Goal: Transaction & Acquisition: Purchase product/service

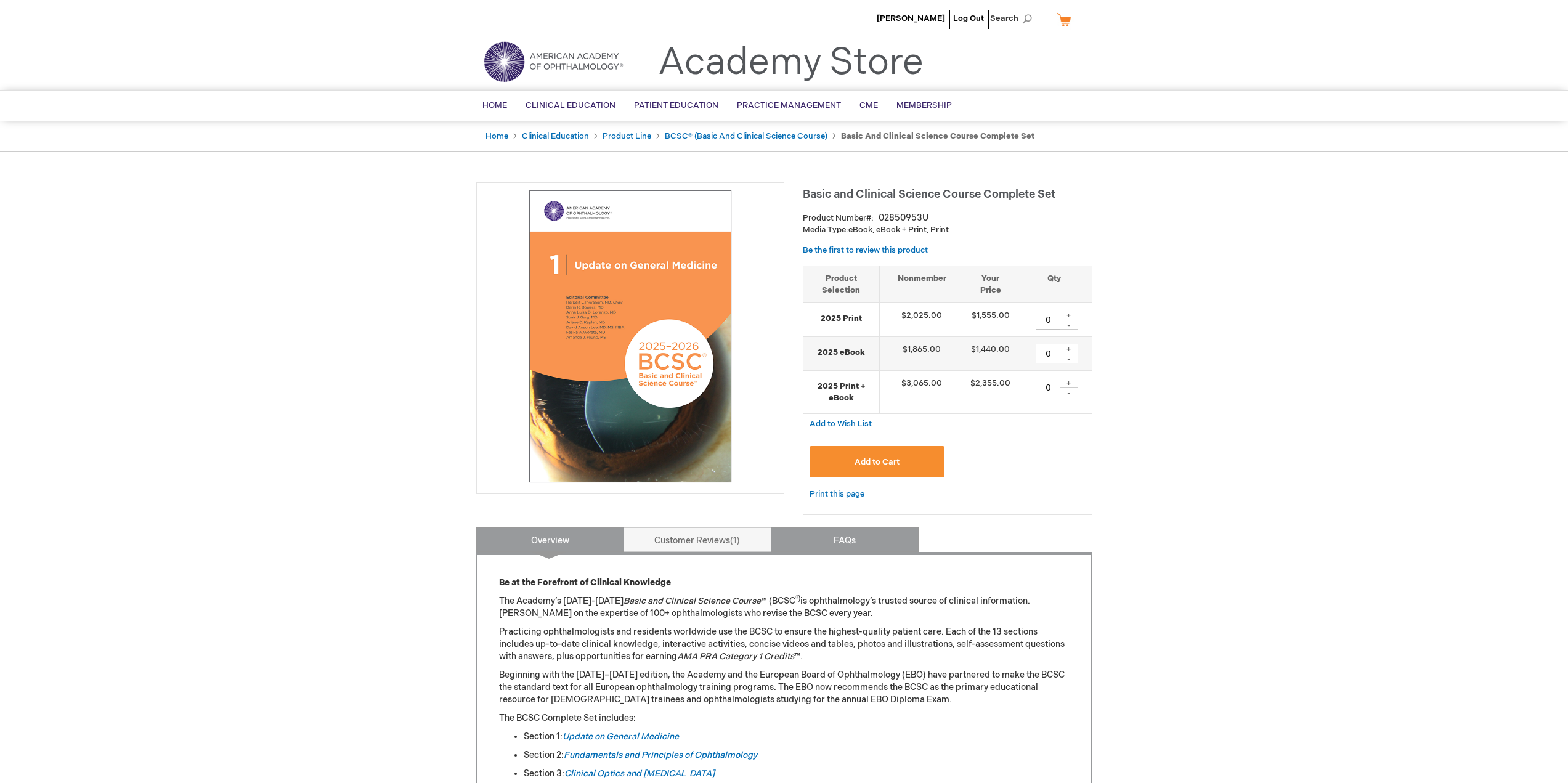
click at [823, 530] on link "FAQs" at bounding box center [844, 540] width 147 height 25
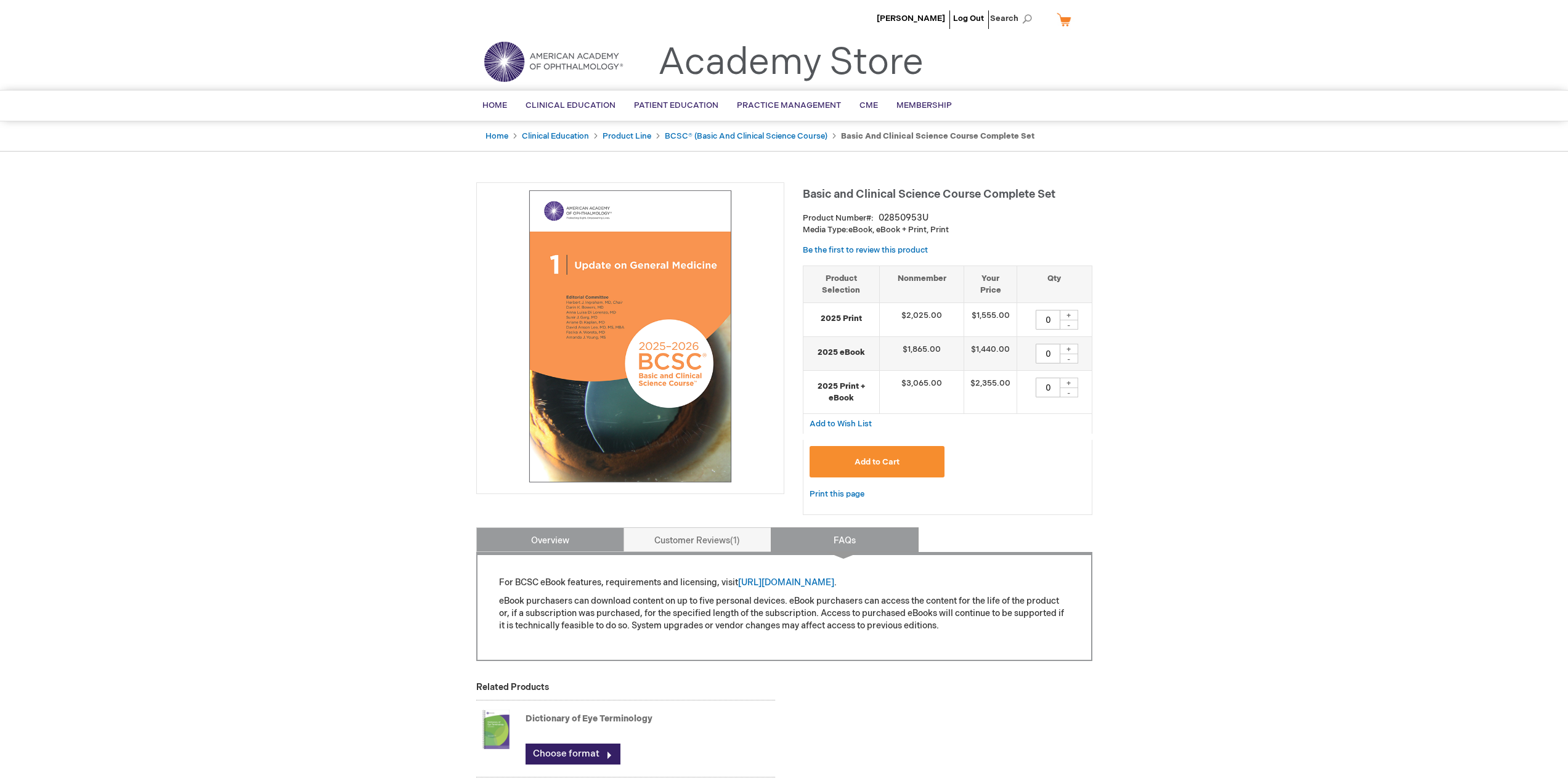
click at [588, 534] on link "Overview" at bounding box center [549, 540] width 147 height 25
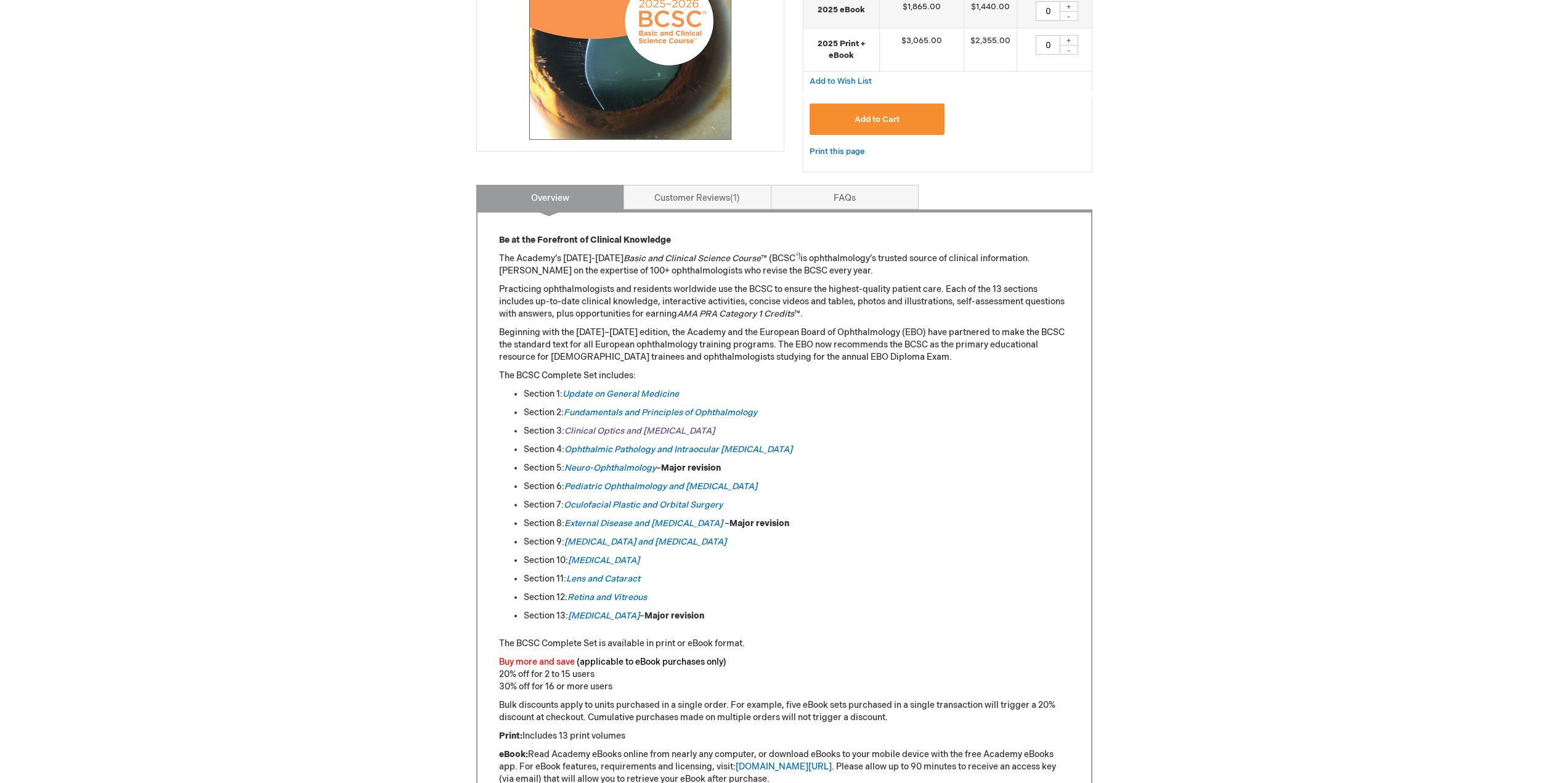
scroll to position [34, 0]
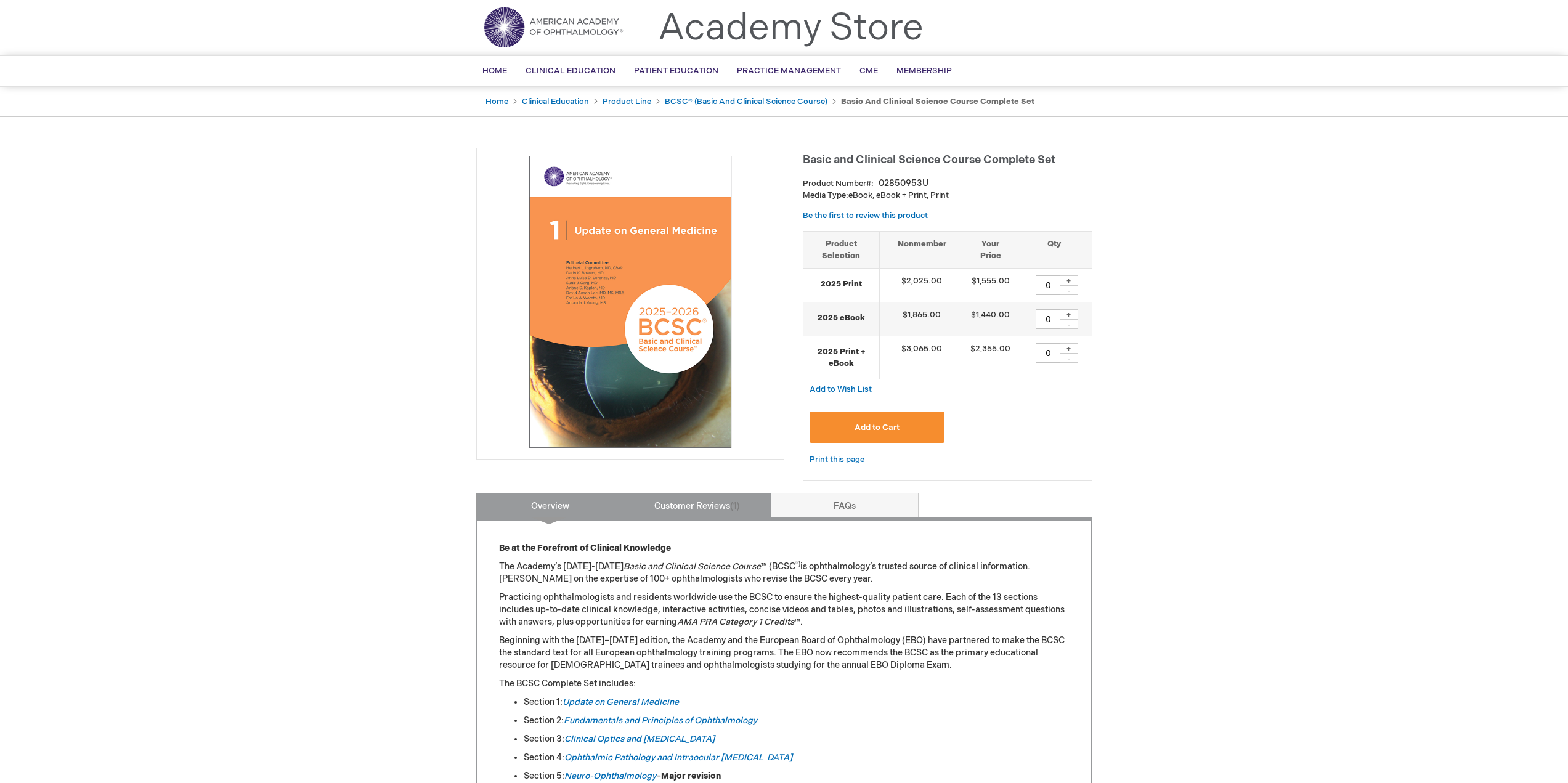
click at [655, 512] on link "Customer Reviews 1" at bounding box center [697, 505] width 147 height 25
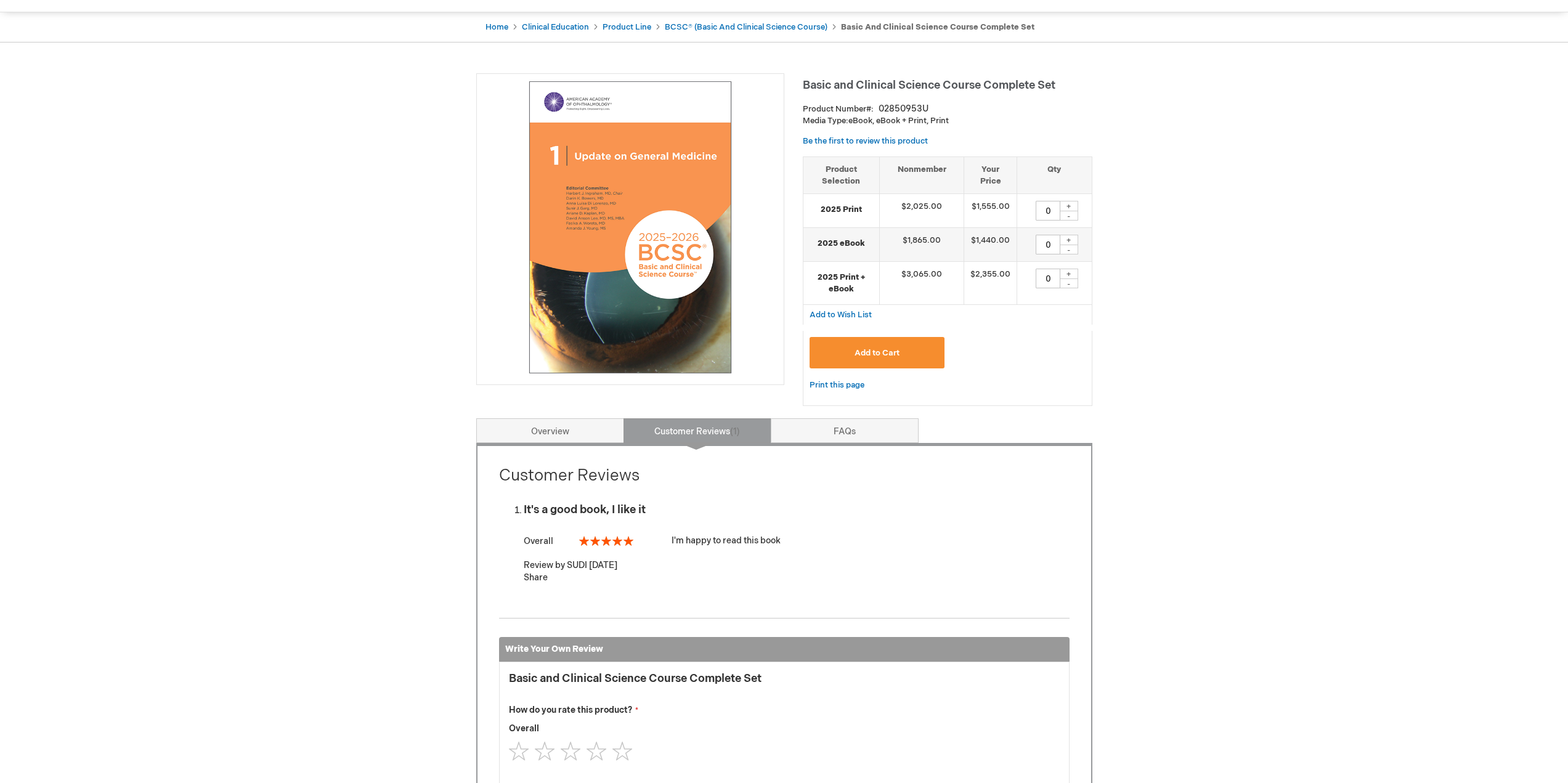
scroll to position [0, 0]
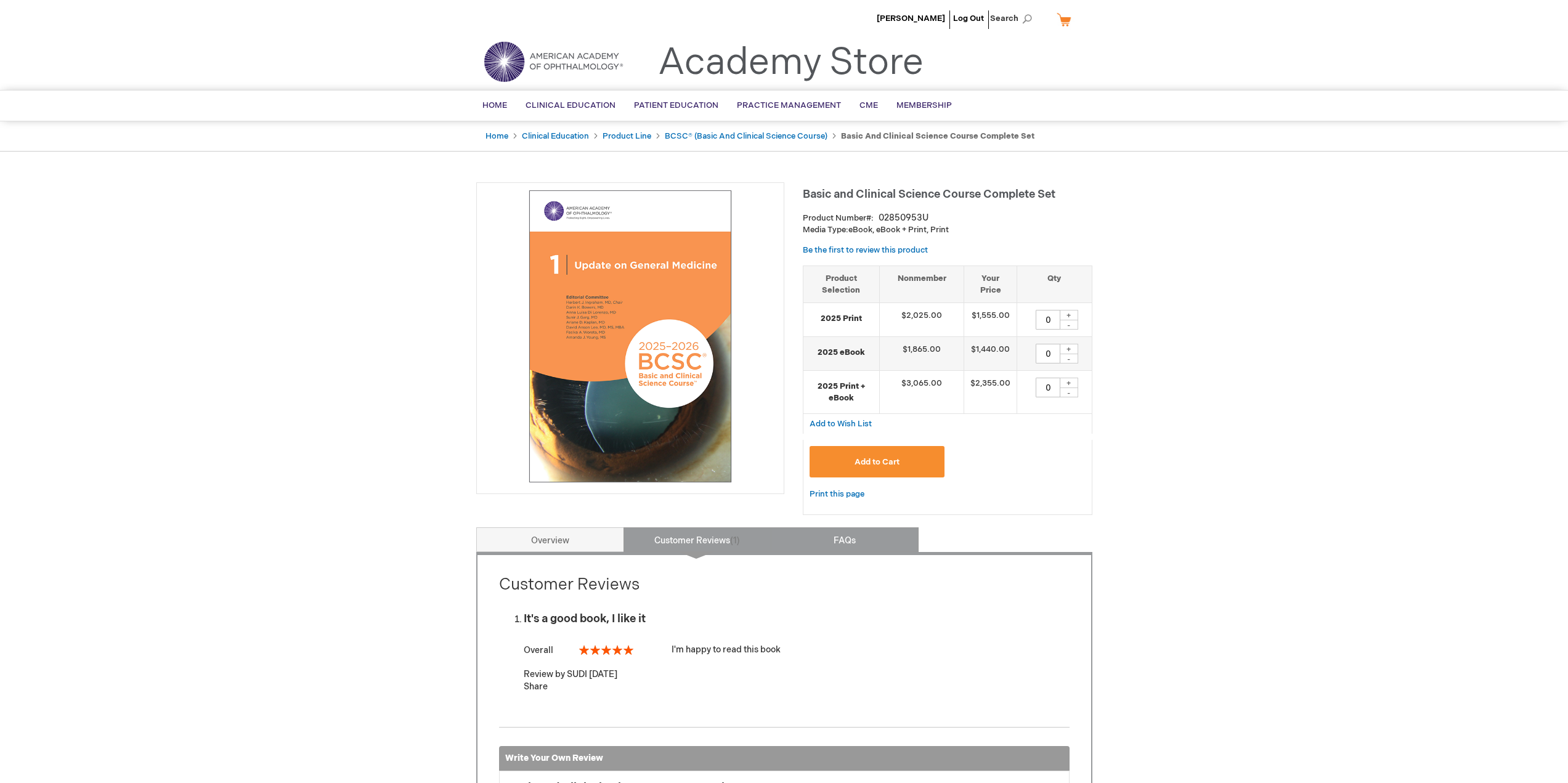
click at [812, 533] on link "FAQs" at bounding box center [844, 540] width 147 height 25
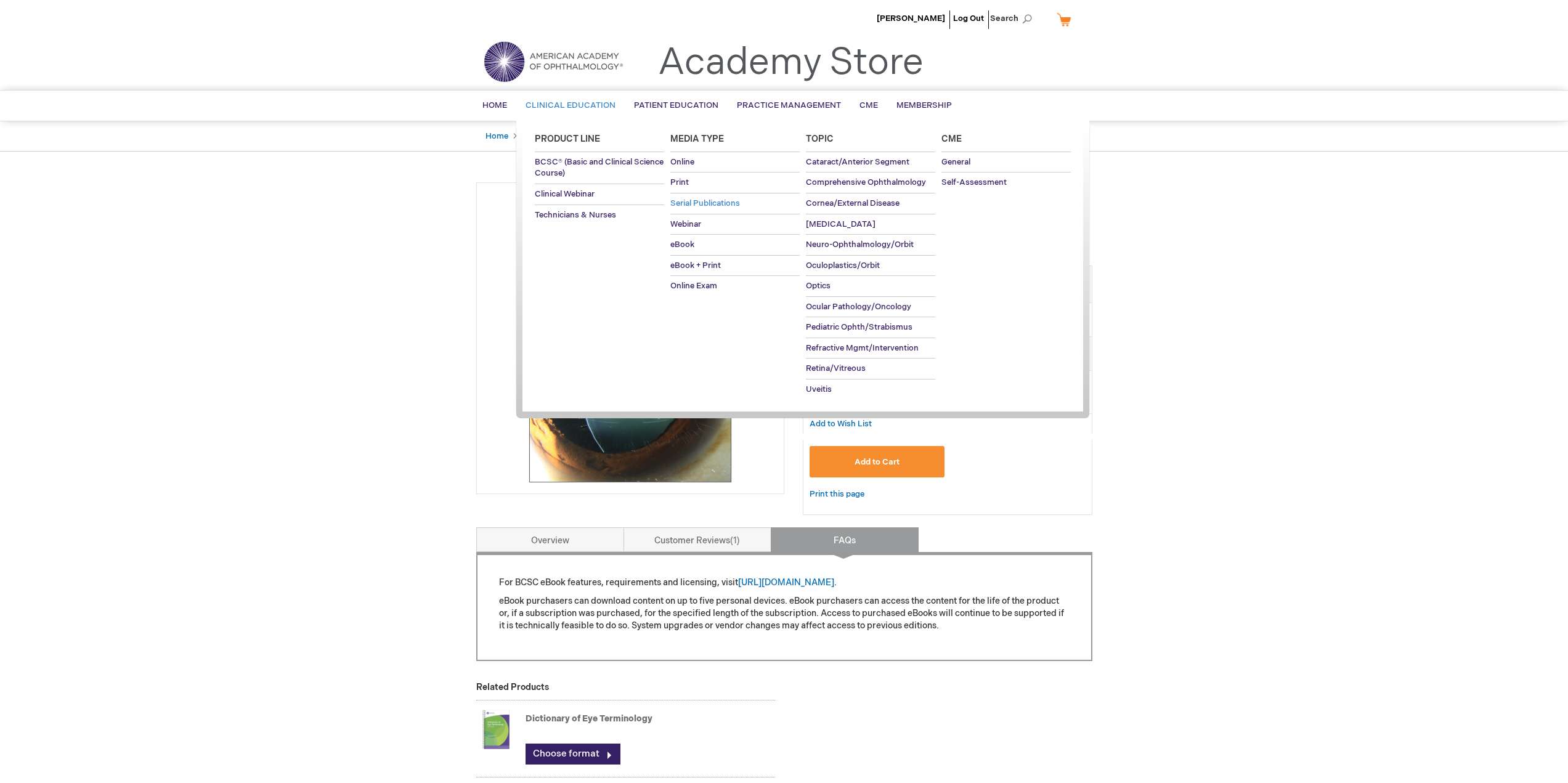
click at [697, 205] on span "Serial Publications" at bounding box center [705, 203] width 69 height 10
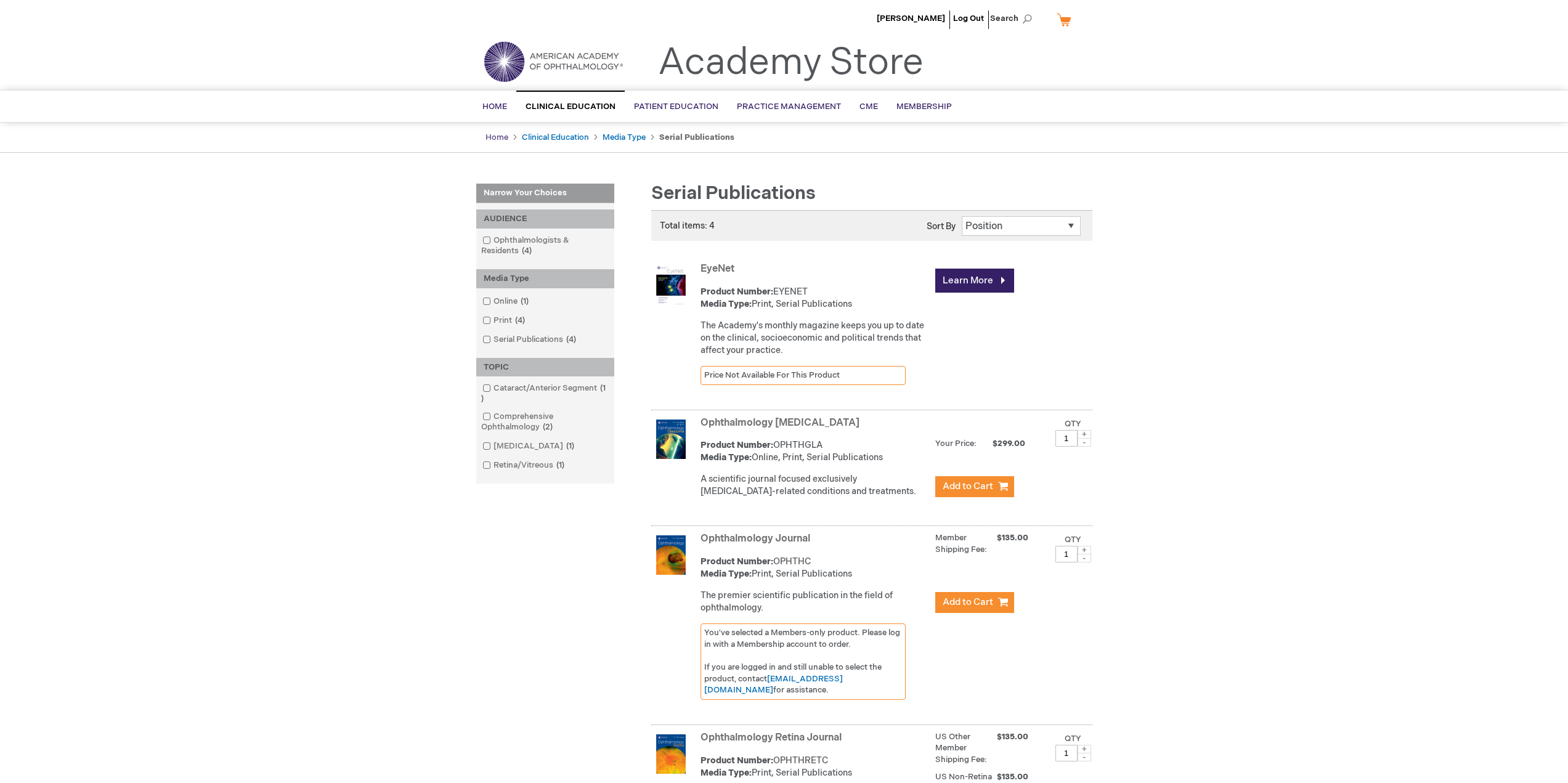
click at [496, 135] on link "Home" at bounding box center [497, 137] width 23 height 10
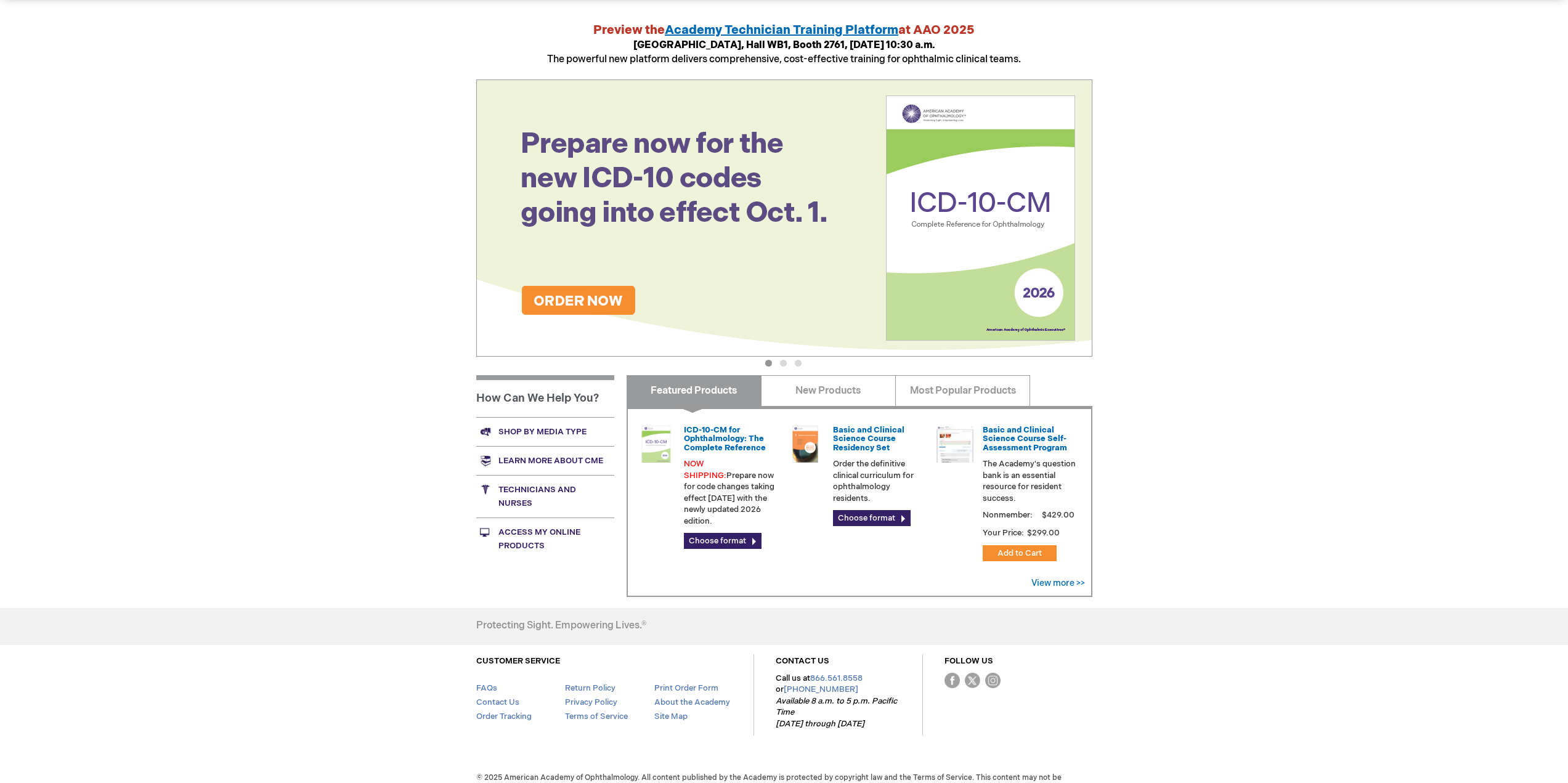
scroll to position [143, 0]
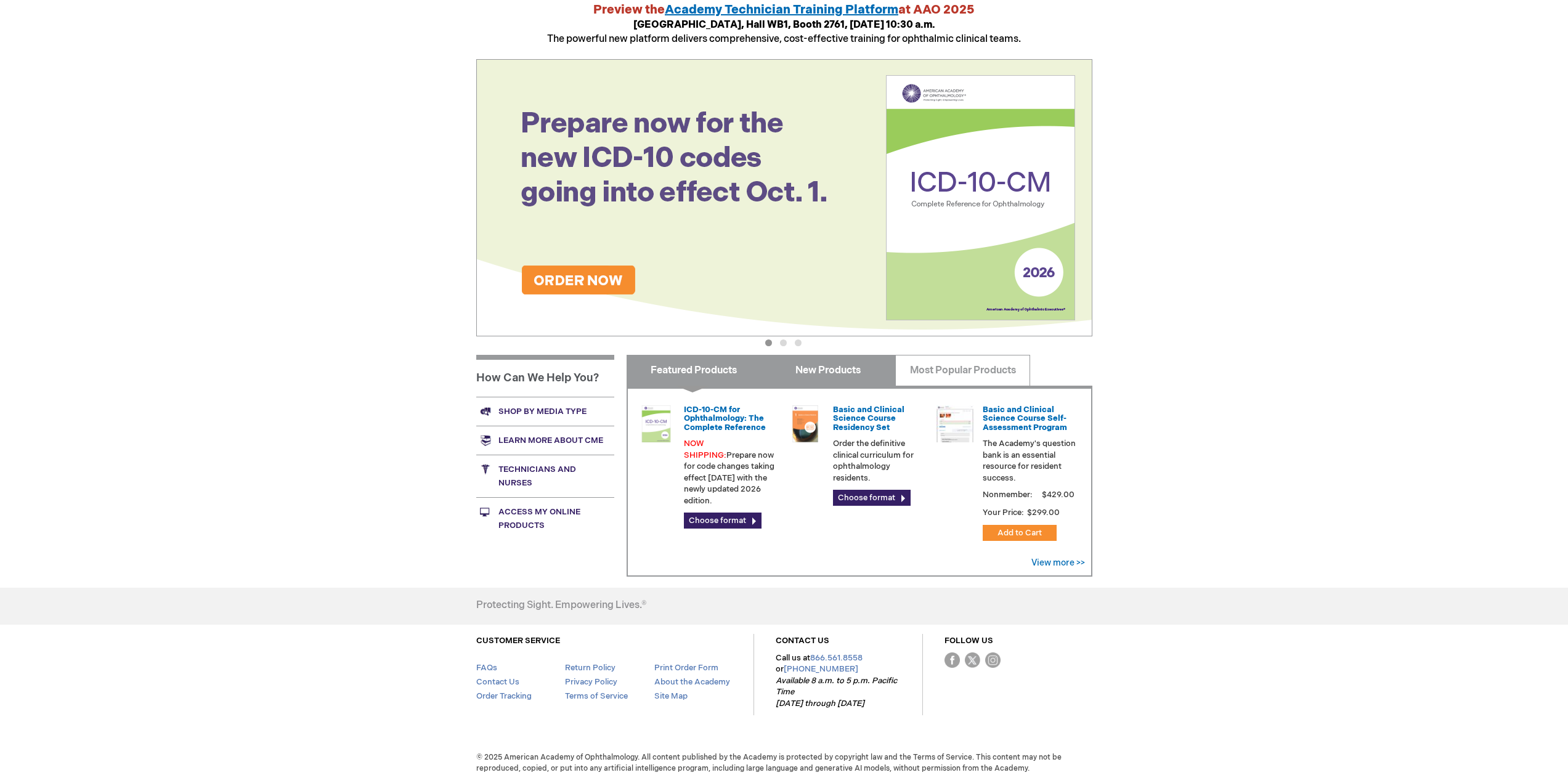
click at [791, 367] on link "New Products" at bounding box center [827, 370] width 135 height 31
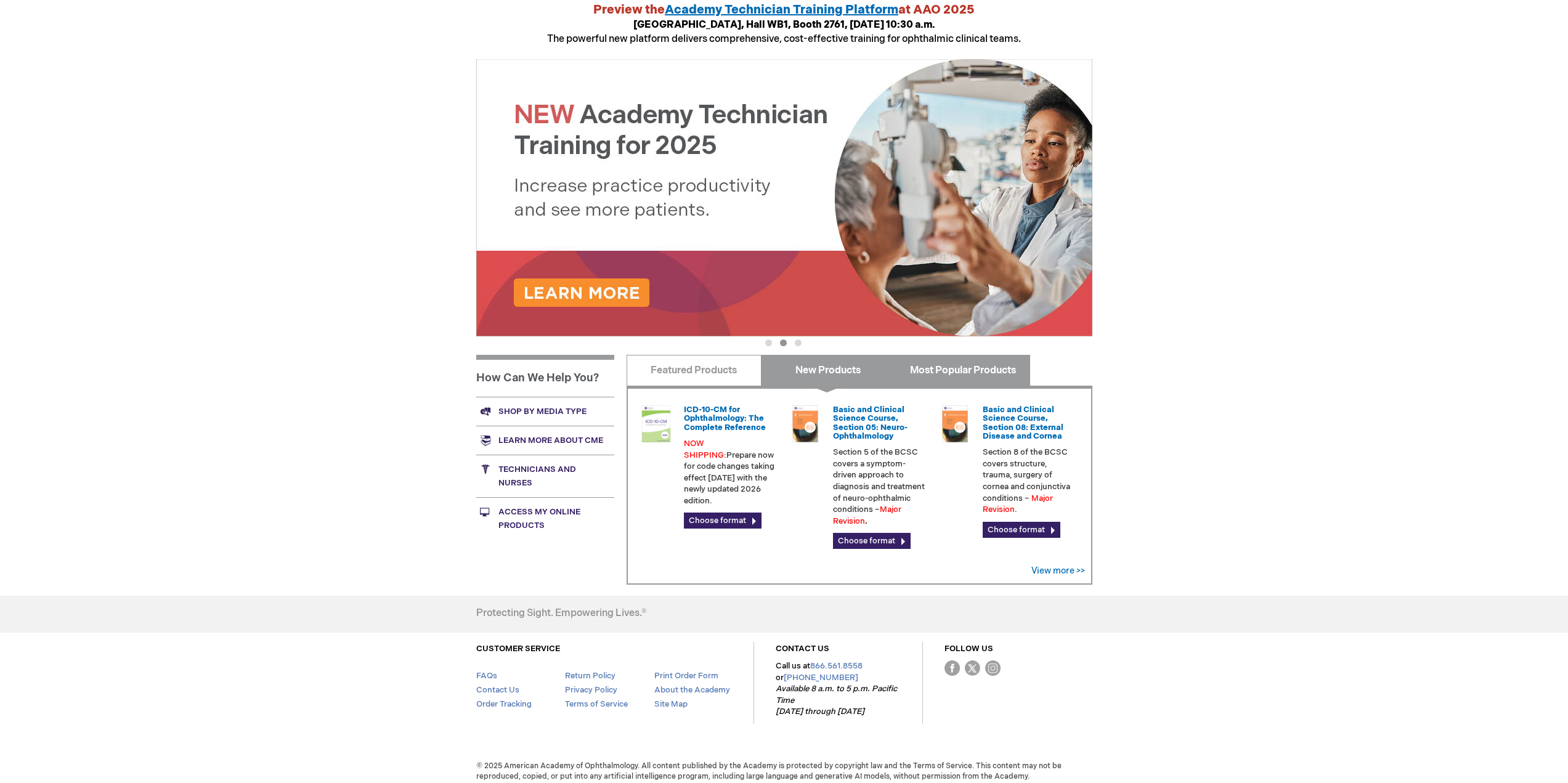
click at [957, 374] on link "Most Popular Products" at bounding box center [962, 370] width 135 height 31
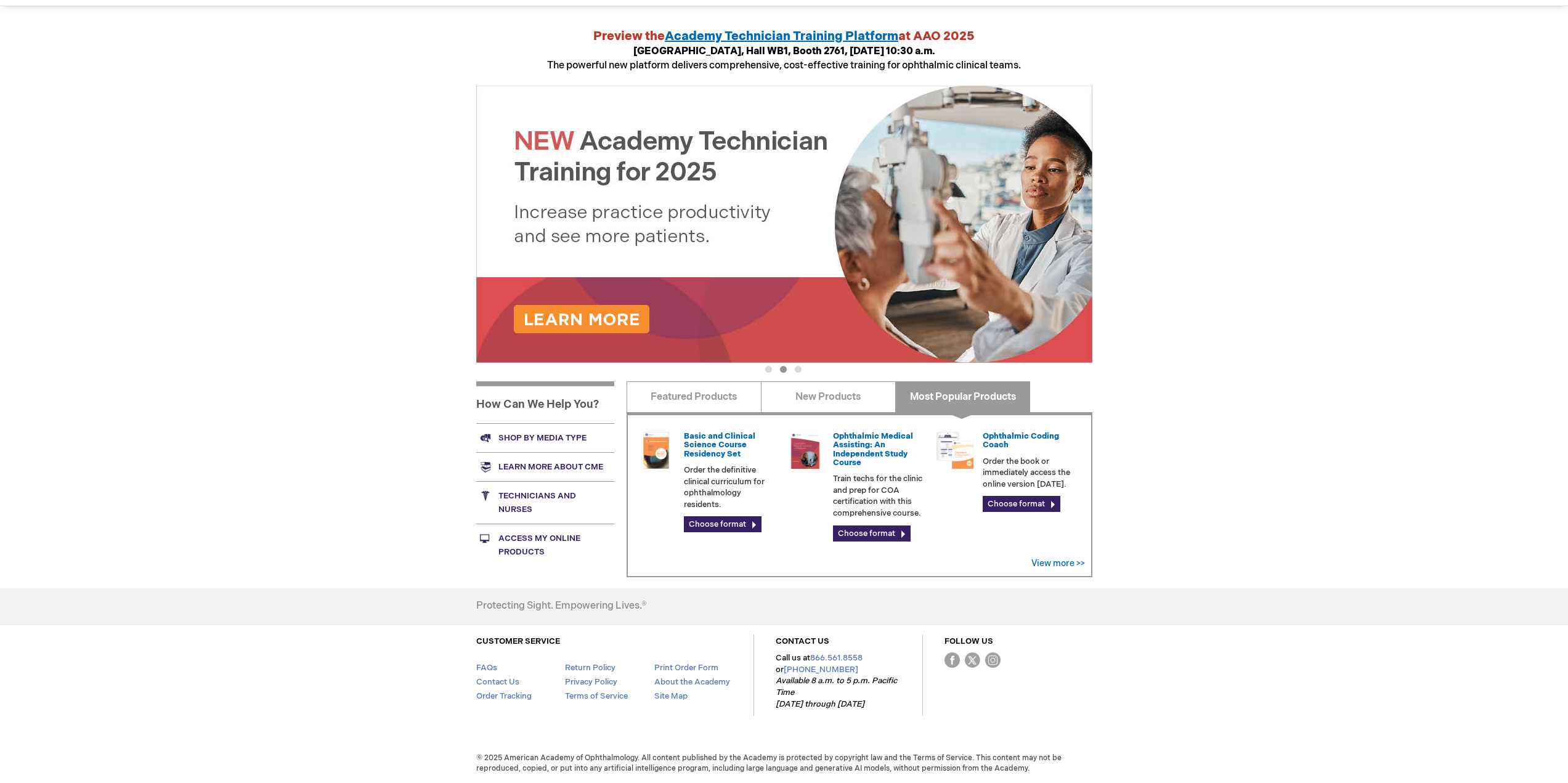
scroll to position [116, 0]
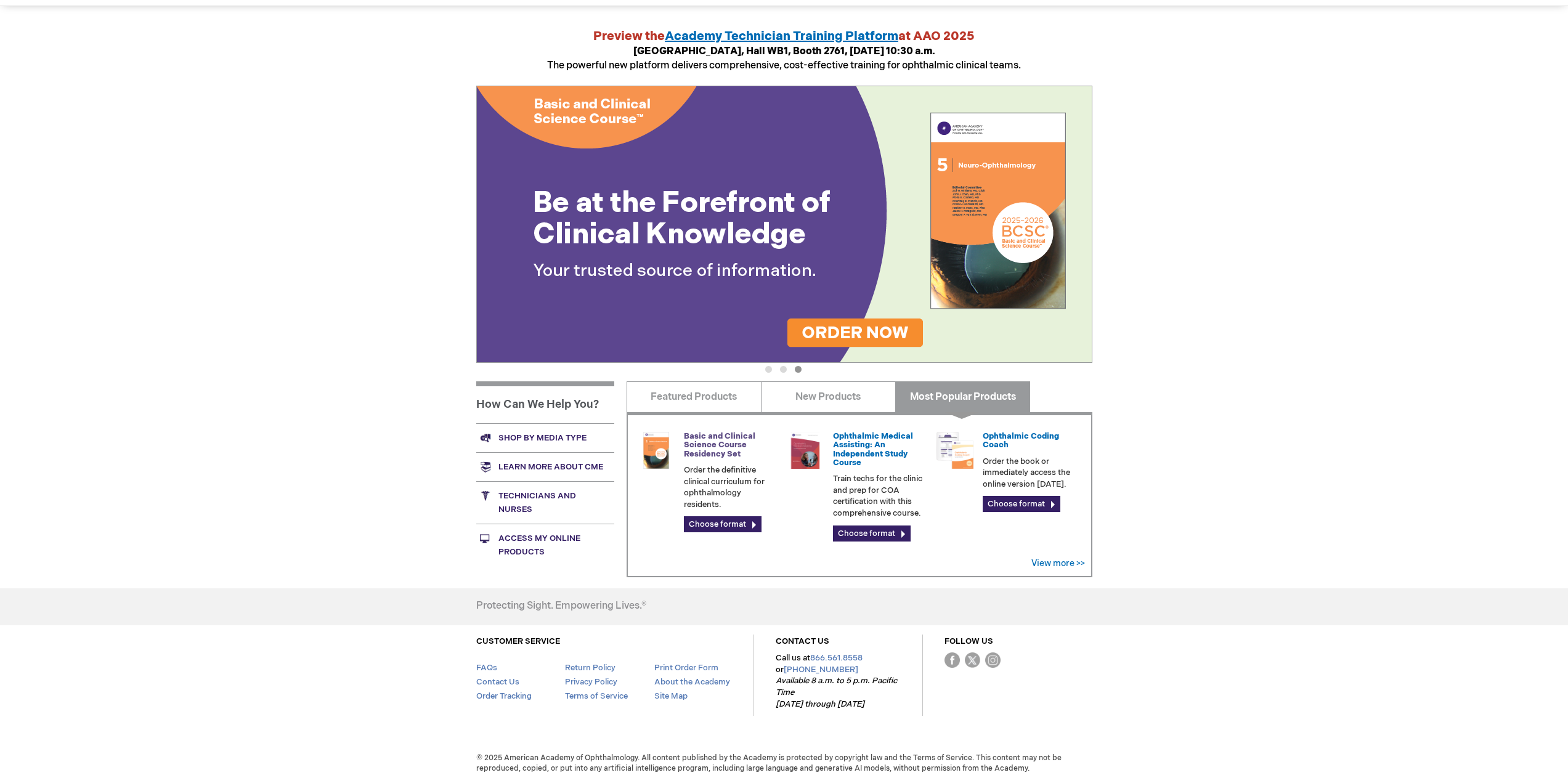
click at [710, 445] on link "Basic and Clinical Science Course Residency Set" at bounding box center [720, 445] width 72 height 28
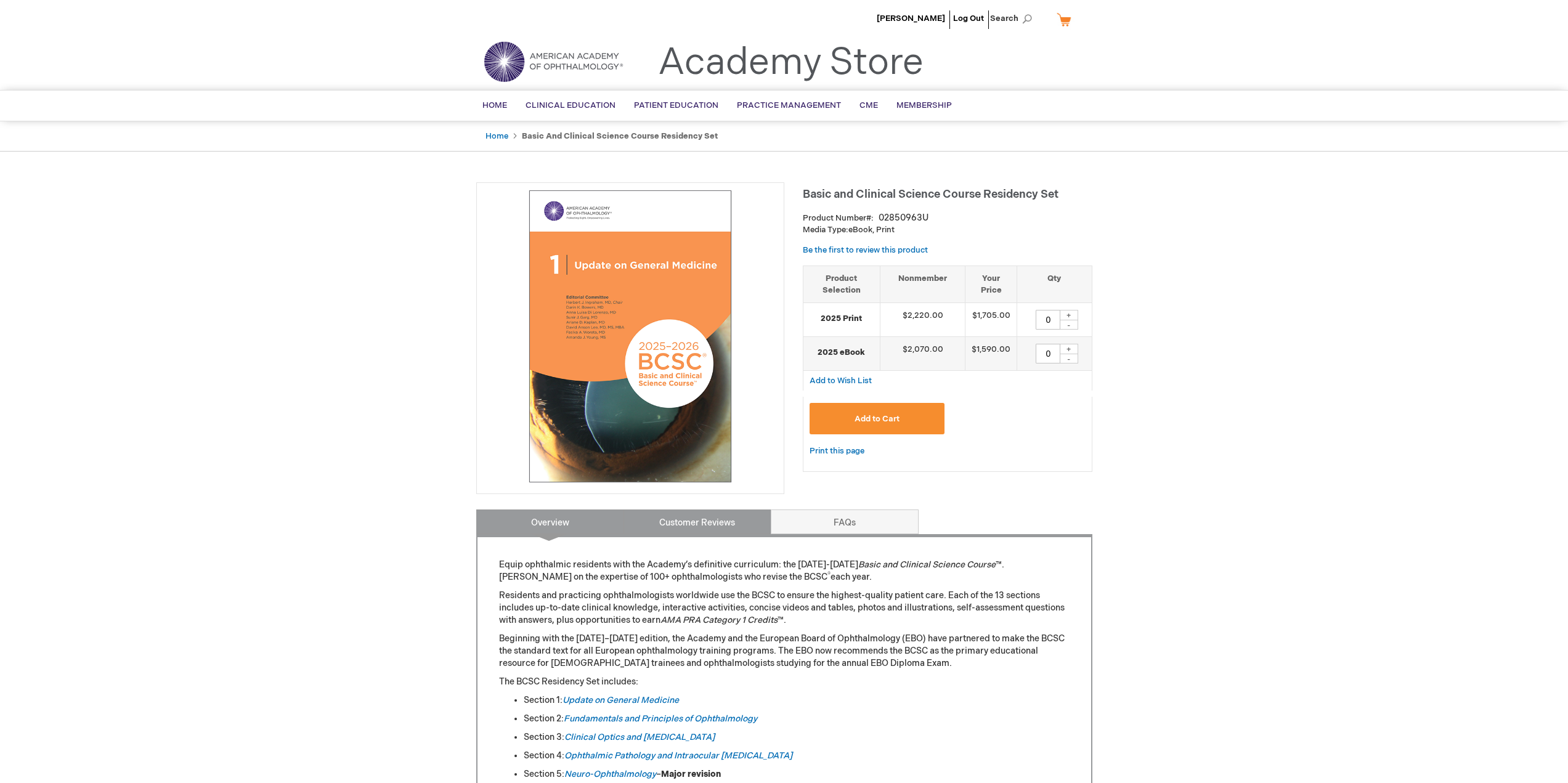
click at [725, 534] on link "Customer Reviews" at bounding box center [697, 521] width 147 height 25
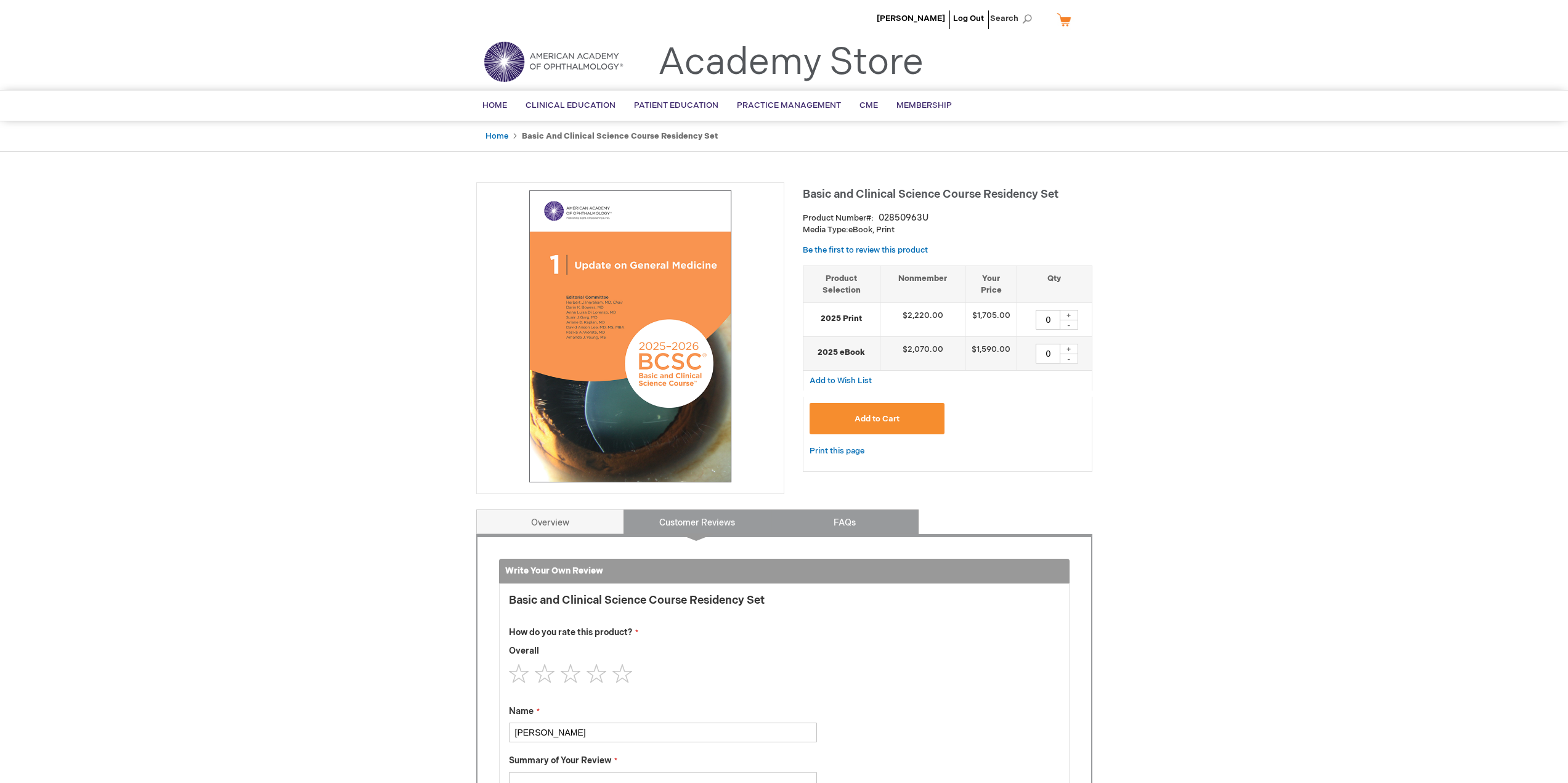
click at [847, 519] on link "FAQs" at bounding box center [844, 521] width 147 height 25
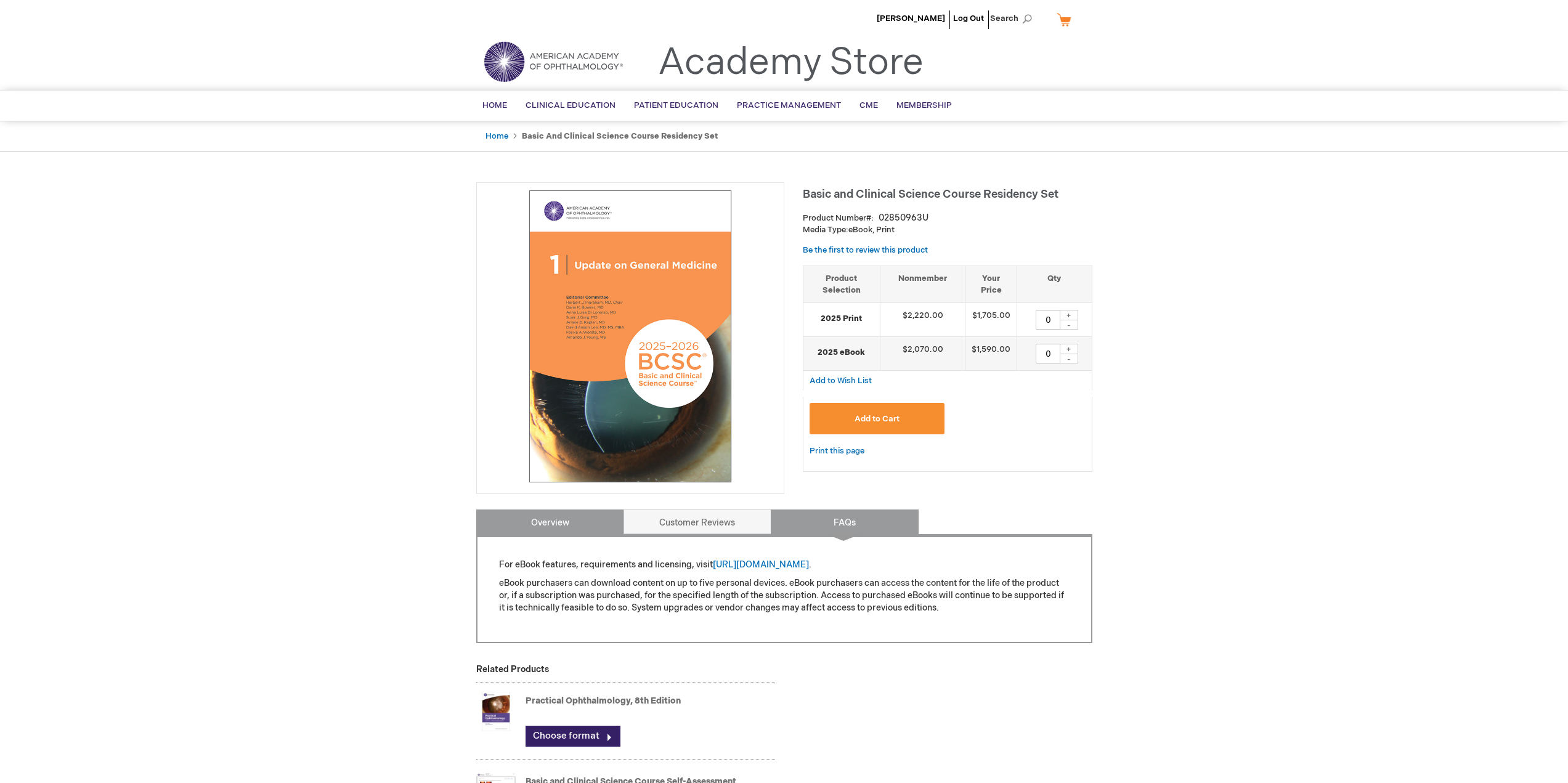
click at [599, 519] on link "Overview" at bounding box center [549, 521] width 147 height 25
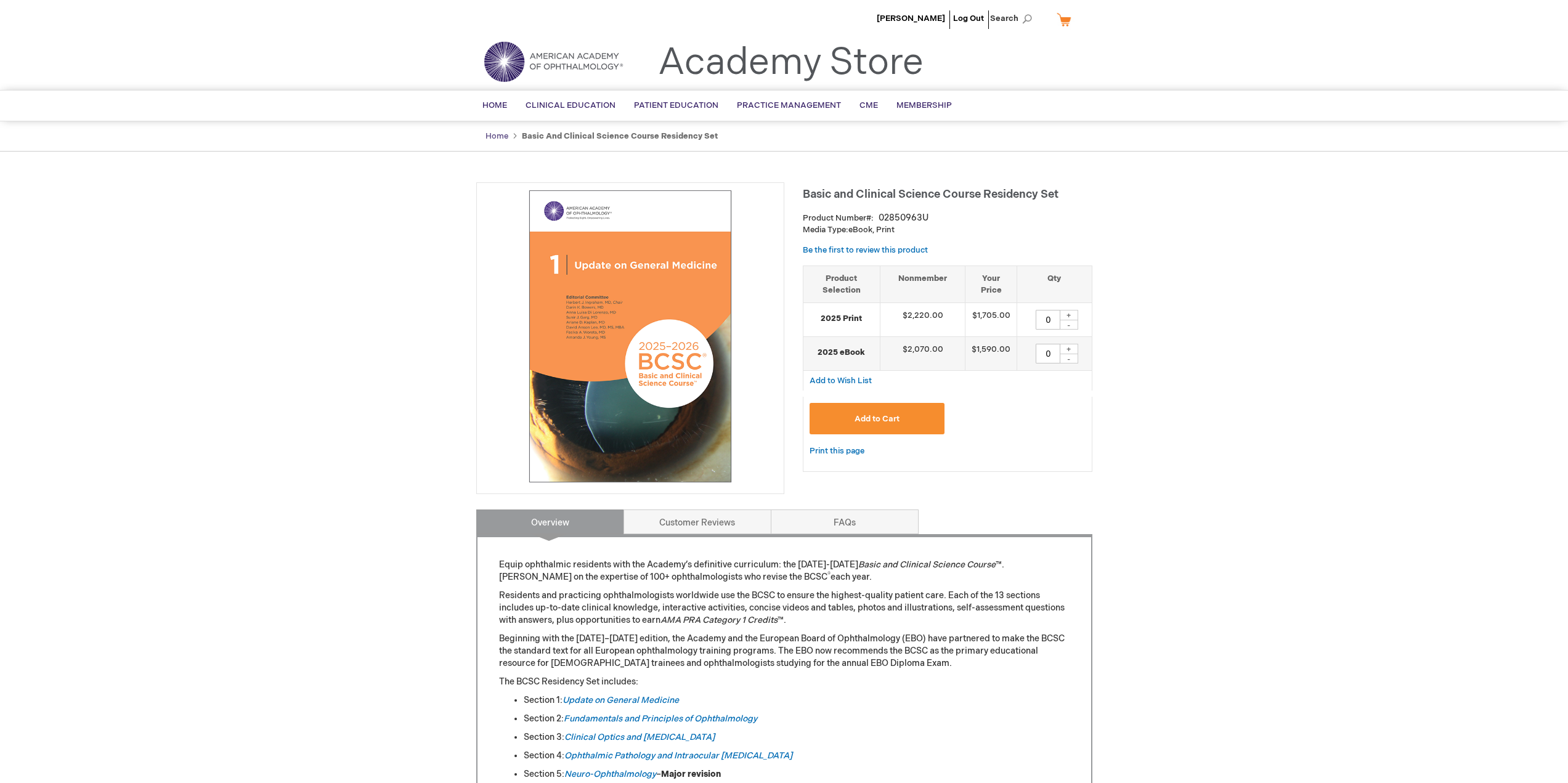
click at [497, 133] on link "Home" at bounding box center [497, 136] width 23 height 10
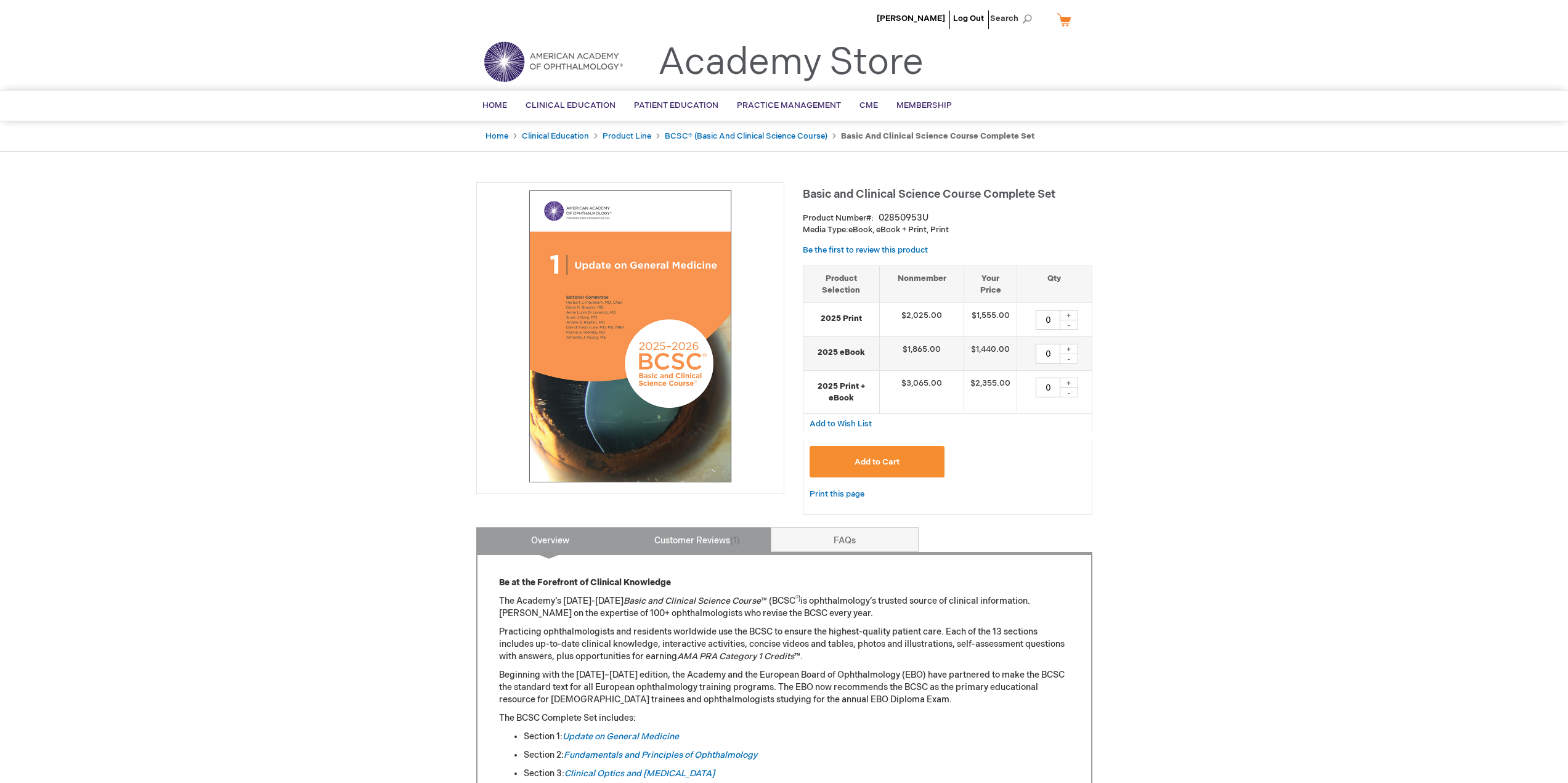
click at [686, 539] on link "Customer Reviews 1" at bounding box center [697, 540] width 147 height 25
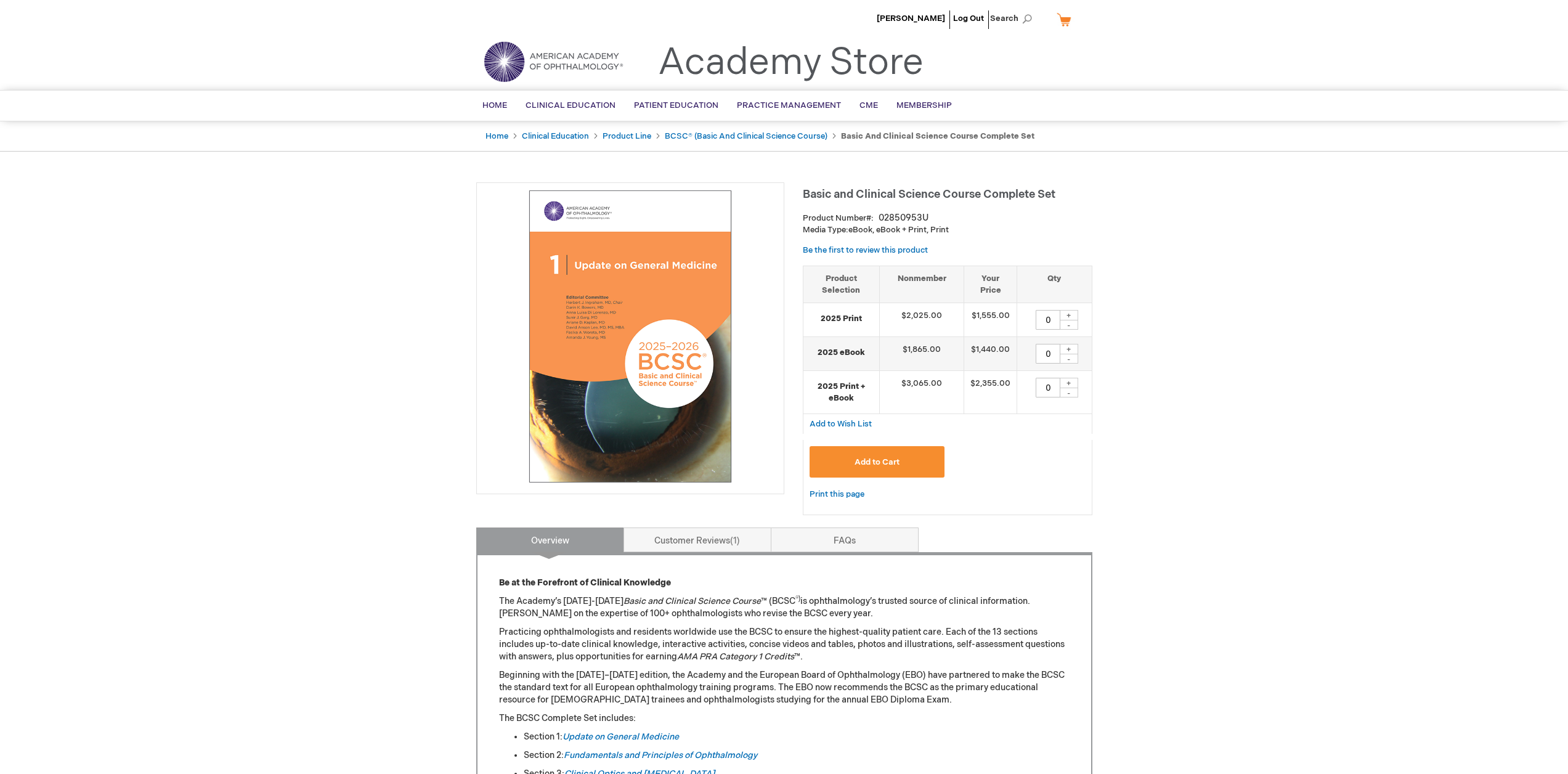
type input "0"
